Goal: Task Accomplishment & Management: Complete application form

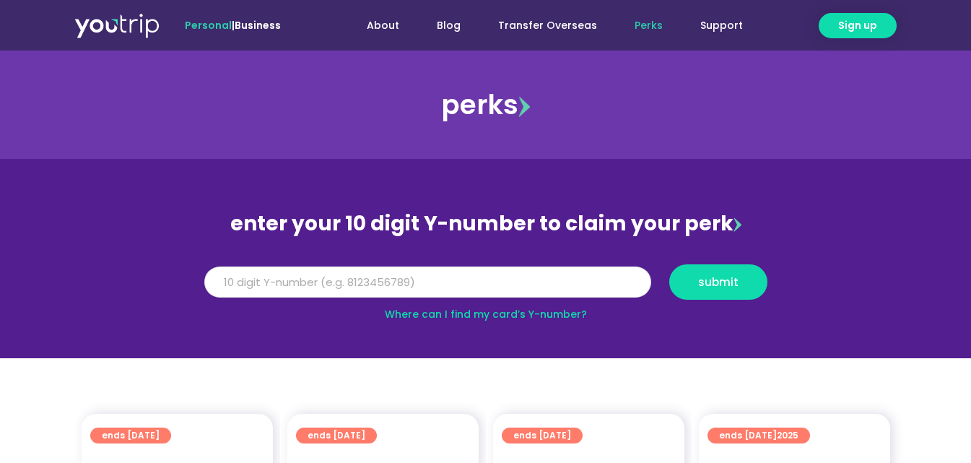
click at [406, 278] on input "Y Number" at bounding box center [427, 282] width 447 height 32
click at [408, 278] on input "Y Number" at bounding box center [427, 282] width 447 height 32
click at [669, 264] on button "submit" at bounding box center [718, 281] width 98 height 35
click at [705, 277] on span "submit" at bounding box center [718, 281] width 40 height 11
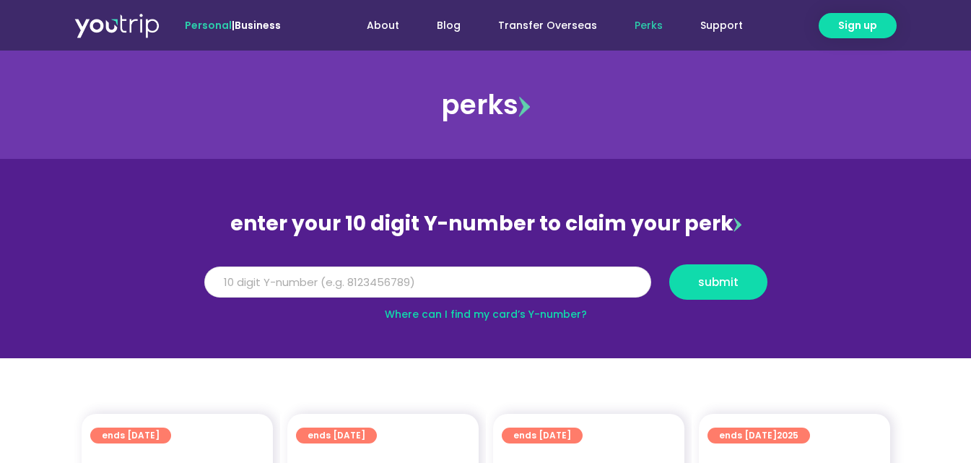
click at [264, 282] on input "5162400034122890" at bounding box center [427, 282] width 447 height 32
click at [367, 285] on input "5162400034122890" at bounding box center [427, 282] width 447 height 32
click at [370, 283] on input "5162400034122890" at bounding box center [427, 282] width 447 height 32
drag, startPoint x: 339, startPoint y: 275, endPoint x: 0, endPoint y: 209, distance: 345.0
click at [0, 264] on section "enter your 10 digit Y-number to claim your perk Y Number 5162400034122890 submi…" at bounding box center [485, 258] width 971 height 199
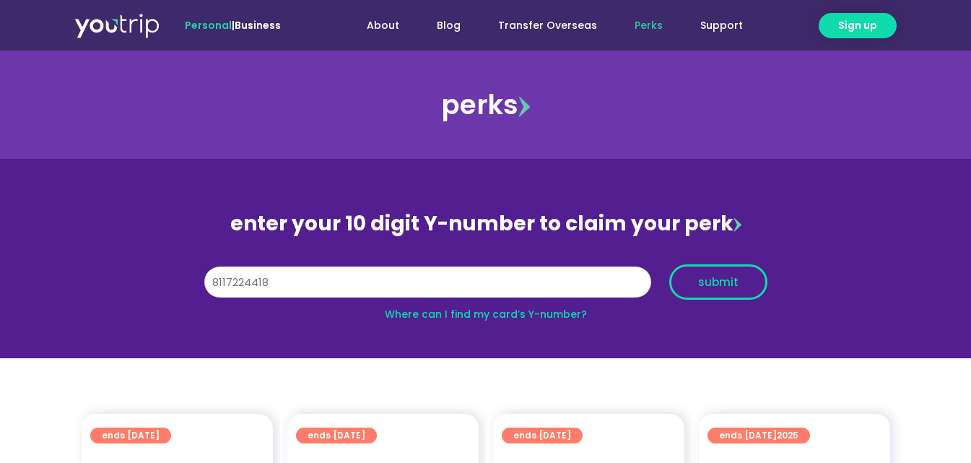
type input "8117224418"
click at [705, 297] on button "submit" at bounding box center [718, 281] width 98 height 35
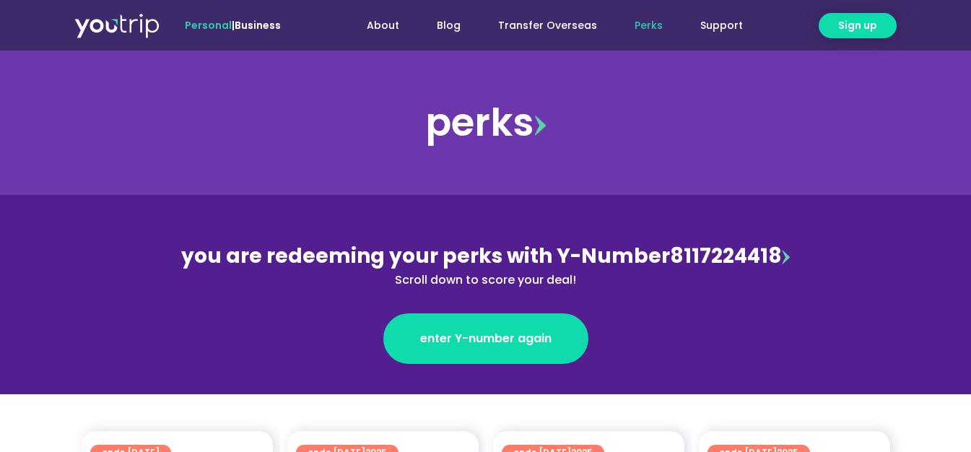
click at [650, 20] on link "Perks" at bounding box center [649, 25] width 66 height 27
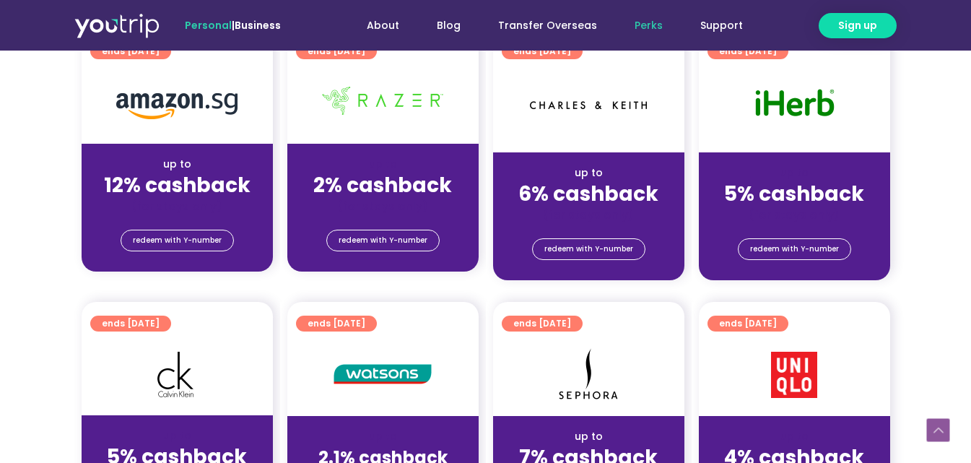
scroll to position [938, 0]
